Goal: Transaction & Acquisition: Purchase product/service

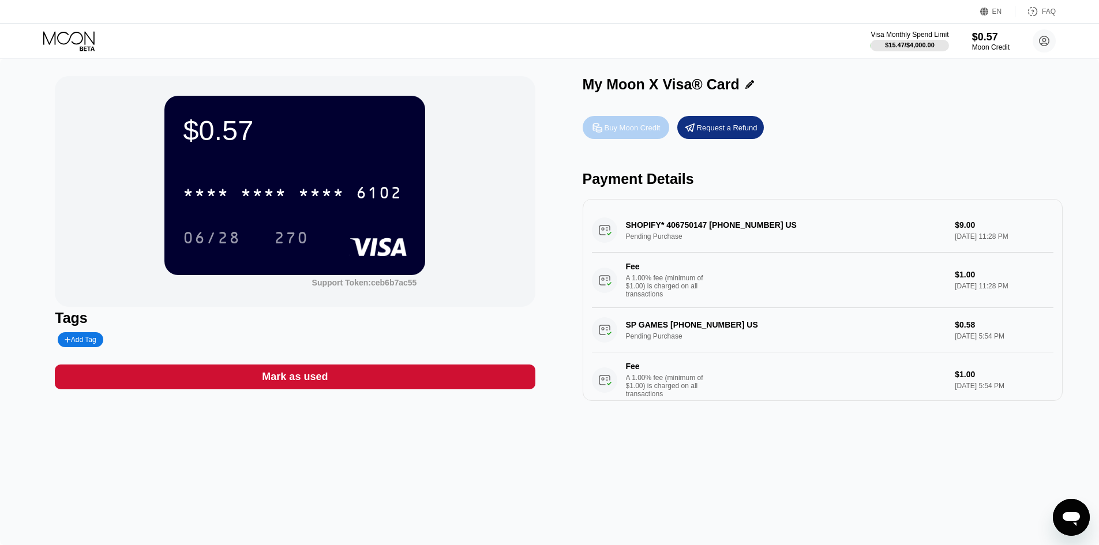
click at [616, 129] on div "Buy Moon Credit" at bounding box center [633, 128] width 56 height 10
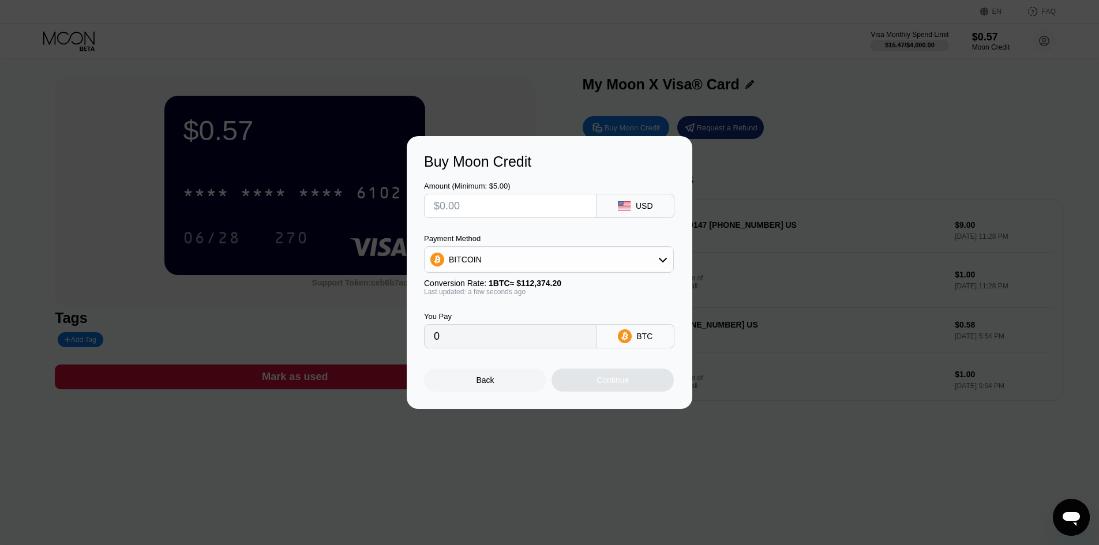
click at [516, 205] on input "text" at bounding box center [510, 205] width 153 height 23
type input "$21"
type input "0.00018688"
type input "$210"
type input "0.00186876"
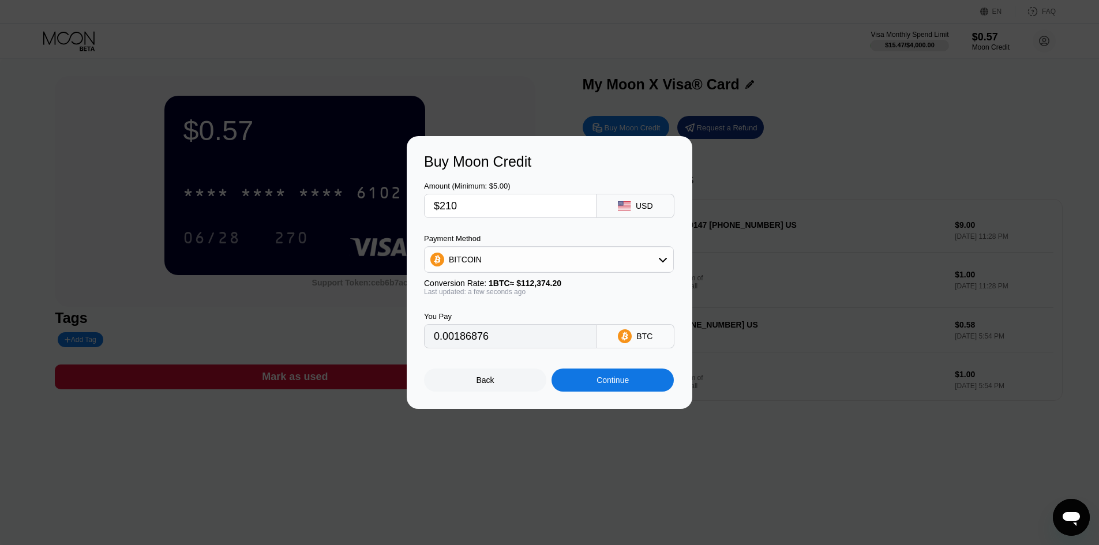
type input "$21"
type input "0.00018688"
type input "$2"
type input "0.00001780"
type input "$20"
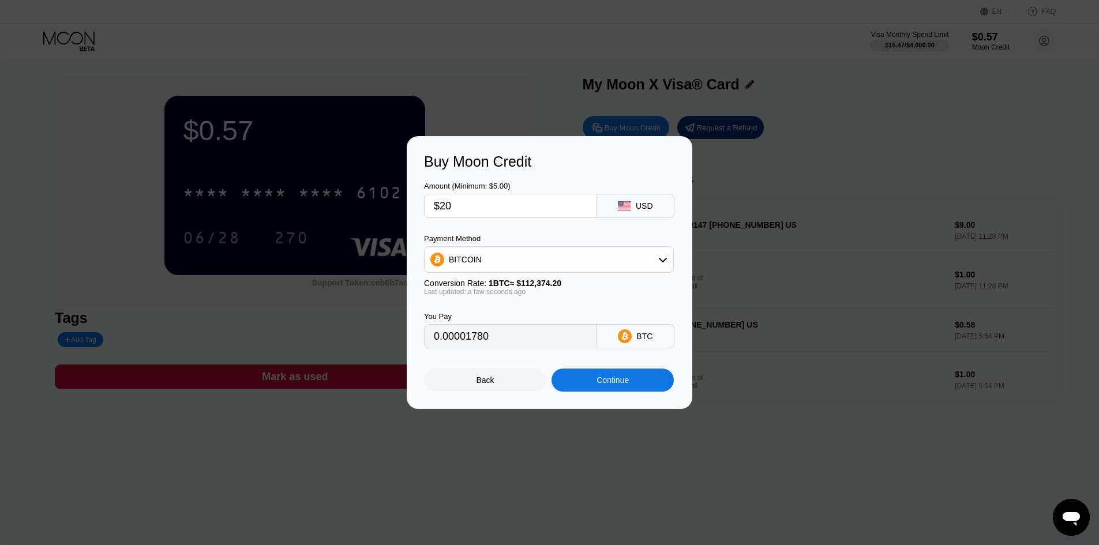
type input "0.00017798"
type input "$20"
click at [590, 392] on div "Continue" at bounding box center [613, 380] width 122 height 23
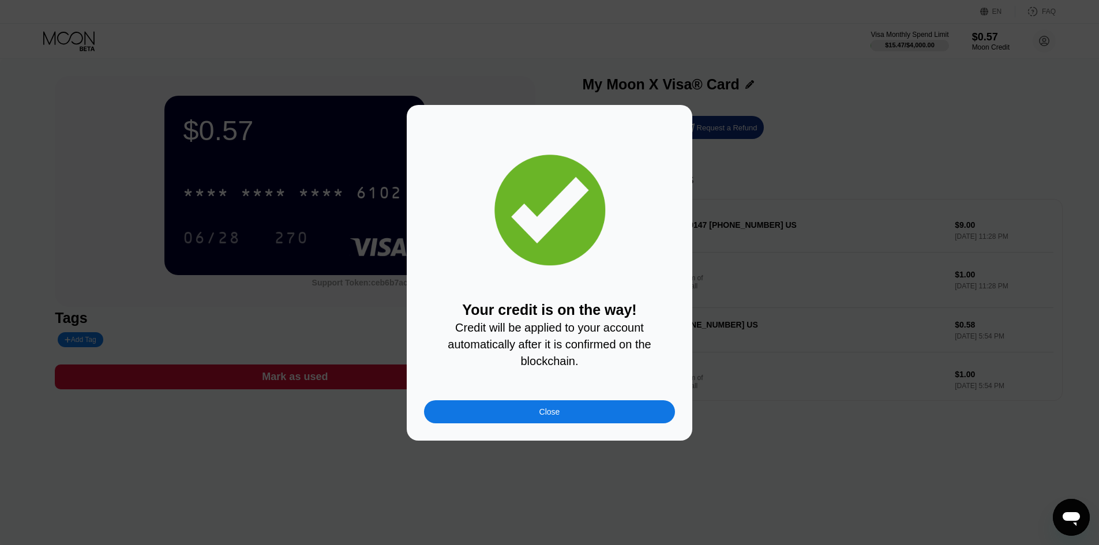
click at [530, 419] on div "Close" at bounding box center [549, 411] width 251 height 23
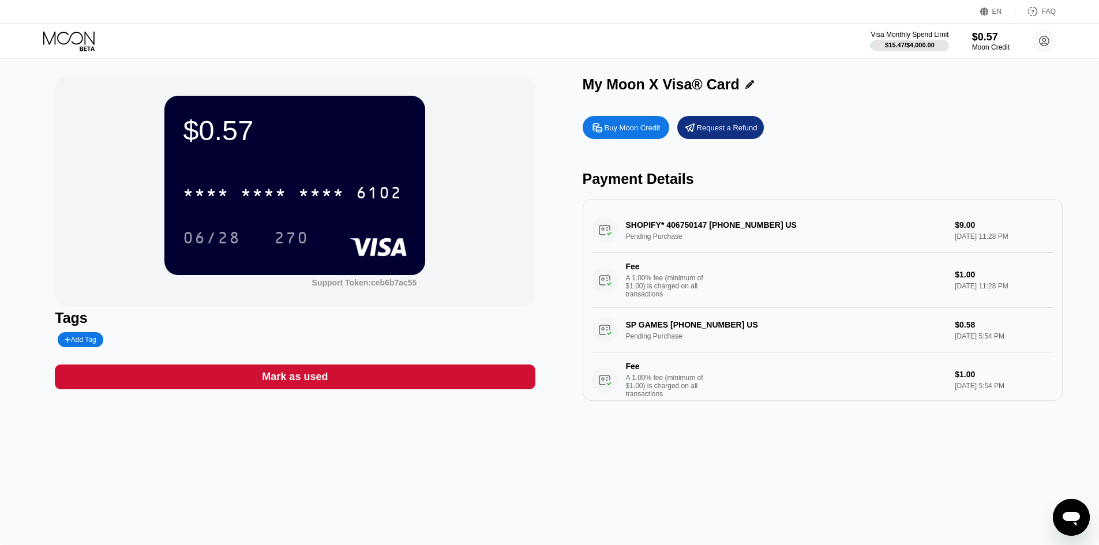
click at [82, 36] on icon at bounding box center [68, 37] width 51 height 13
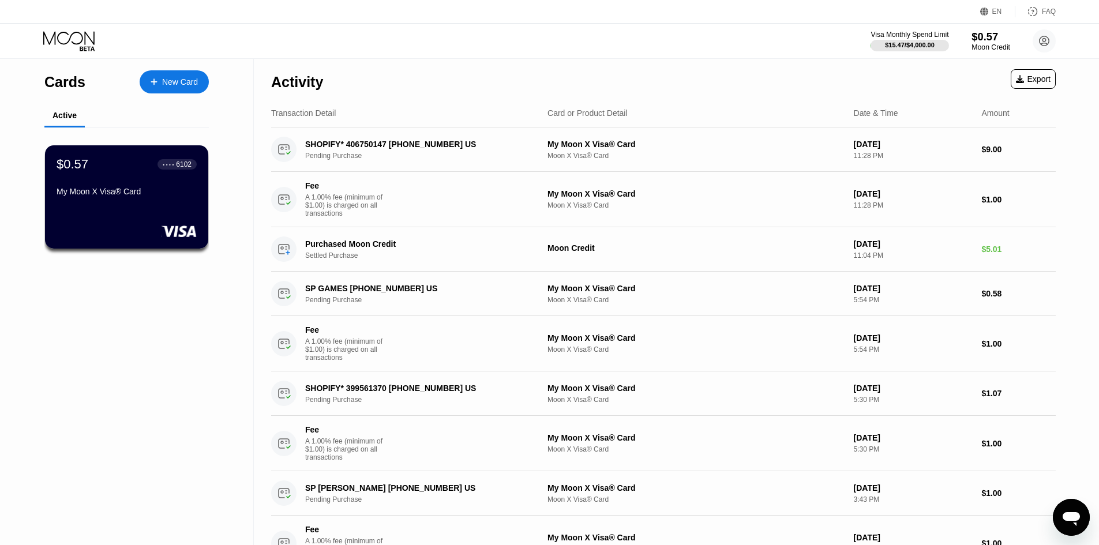
click at [988, 43] on div "Moon Credit" at bounding box center [991, 47] width 39 height 8
